Goal: Complete application form

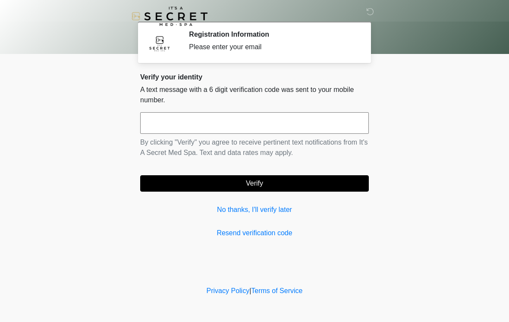
click at [163, 119] on input "text" at bounding box center [254, 123] width 229 height 22
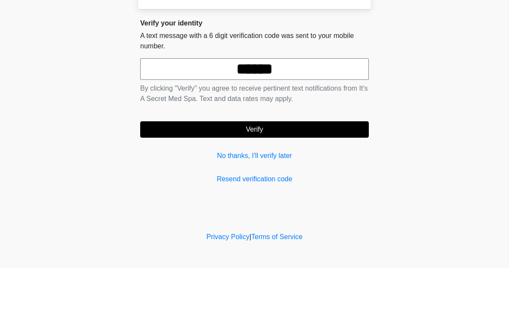
type input "******"
click at [205, 175] on button "Verify" at bounding box center [254, 183] width 229 height 16
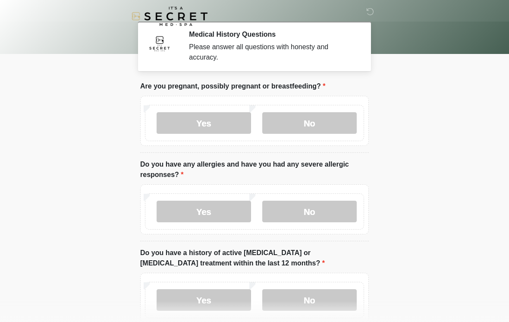
click at [300, 118] on label "No" at bounding box center [309, 123] width 94 height 22
click at [215, 207] on label "Yes" at bounding box center [204, 211] width 94 height 22
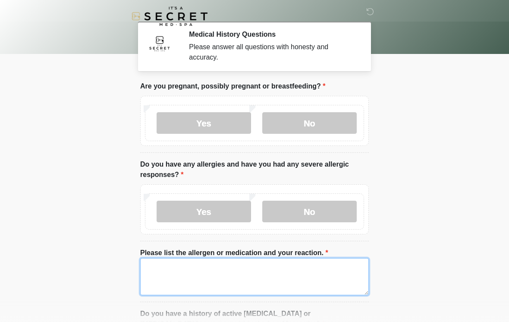
click at [172, 275] on textarea "Please list the allergen or medication and your reaction." at bounding box center [254, 276] width 229 height 37
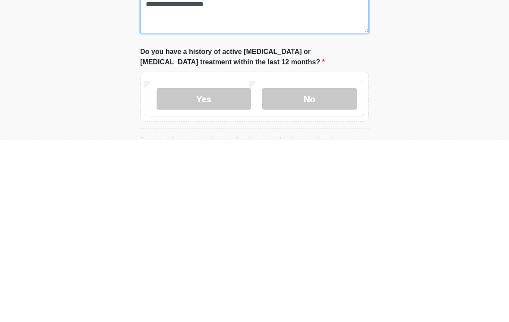
scroll to position [85, 0]
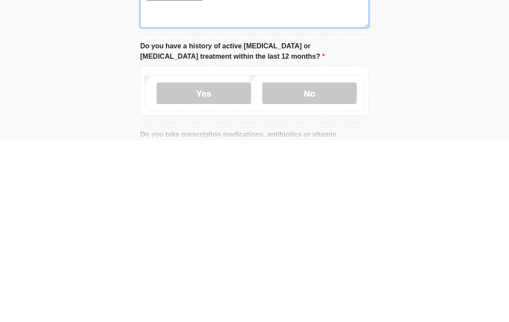
type textarea "**********"
click at [304, 264] on label "No" at bounding box center [309, 275] width 94 height 22
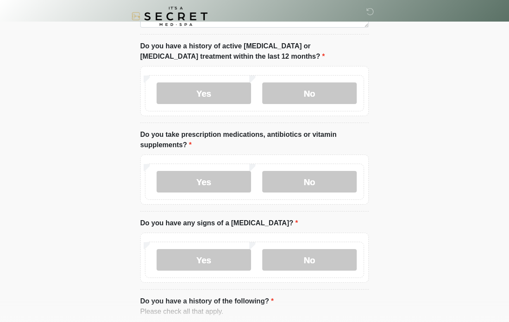
click at [308, 186] on label "No" at bounding box center [309, 182] width 94 height 22
click at [311, 264] on label "No" at bounding box center [309, 260] width 94 height 22
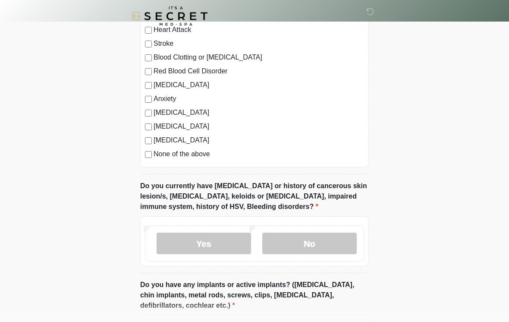
scroll to position [596, 0]
click at [315, 240] on label "No" at bounding box center [309, 243] width 94 height 22
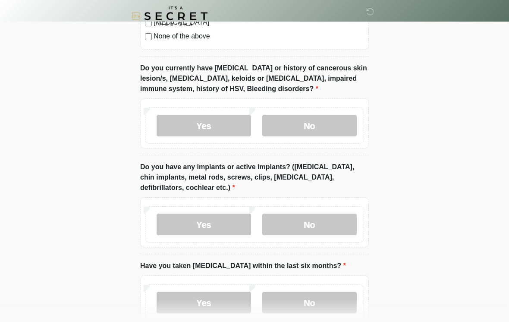
scroll to position [714, 0]
click at [207, 220] on label "Yes" at bounding box center [204, 224] width 94 height 22
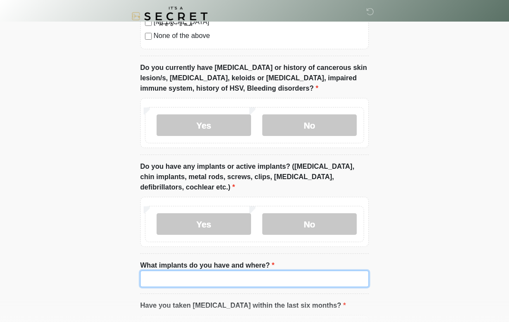
click at [197, 278] on input "What implants do you have and where?" at bounding box center [254, 278] width 229 height 16
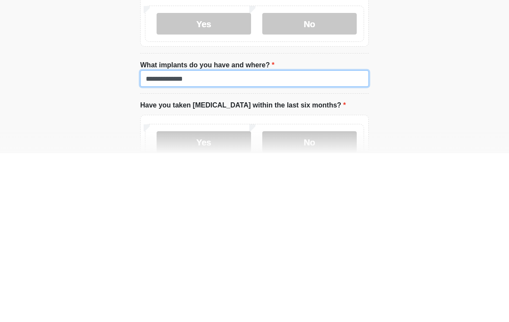
type input "**********"
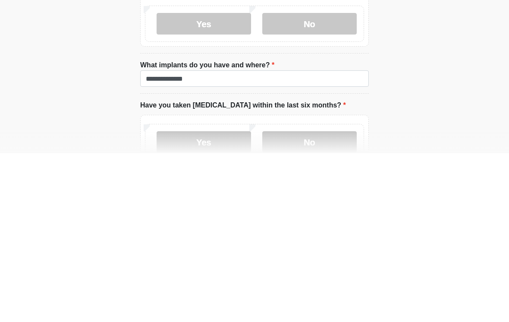
click at [312, 300] on label "No" at bounding box center [309, 311] width 94 height 22
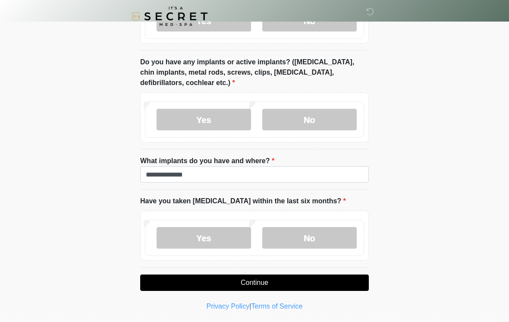
click at [271, 281] on button "Continue" at bounding box center [254, 282] width 229 height 16
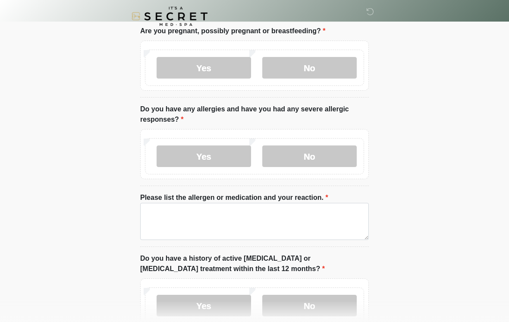
scroll to position [0, 0]
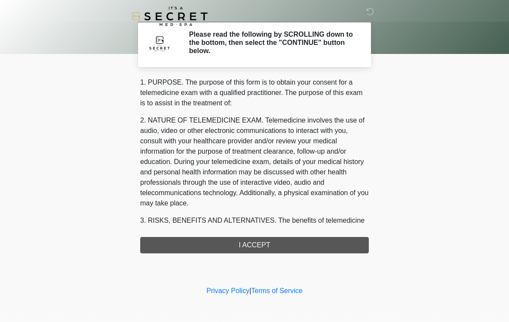
click at [266, 248] on div "1. PURPOSE. The purpose of this form is to obtain your consent for a telemedici…" at bounding box center [254, 165] width 229 height 176
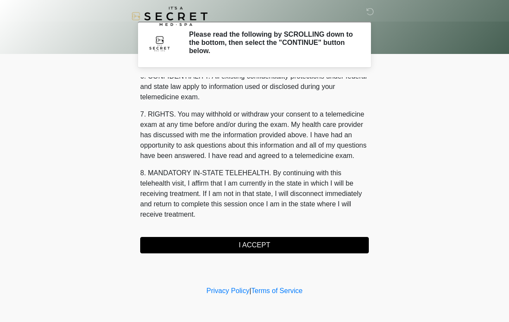
scroll to position [351, 0]
click at [248, 245] on button "I ACCEPT" at bounding box center [254, 245] width 229 height 16
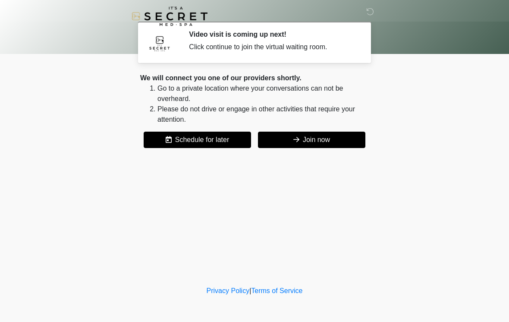
click at [323, 135] on button "Join now" at bounding box center [311, 140] width 107 height 16
